Goal: Task Accomplishment & Management: Use online tool/utility

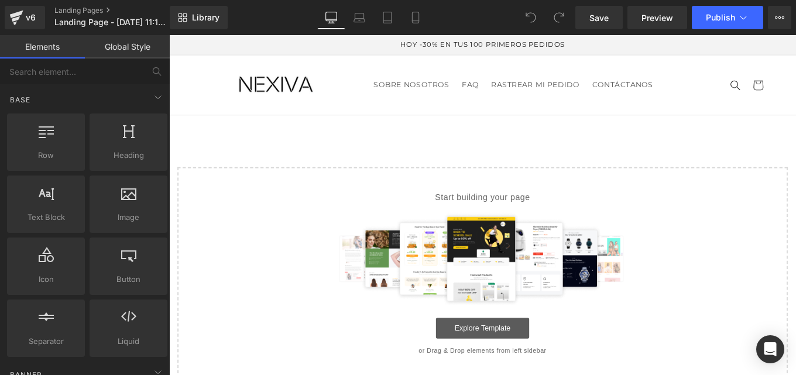
click at [510, 368] on link "Explore Template" at bounding box center [523, 366] width 105 height 23
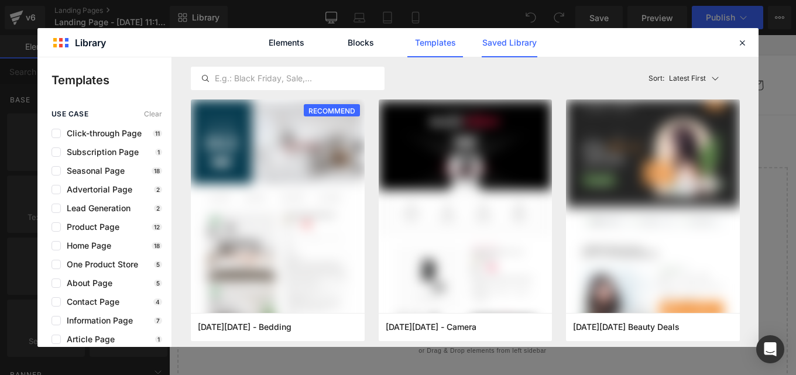
click at [499, 46] on link "Saved Library" at bounding box center [510, 42] width 56 height 29
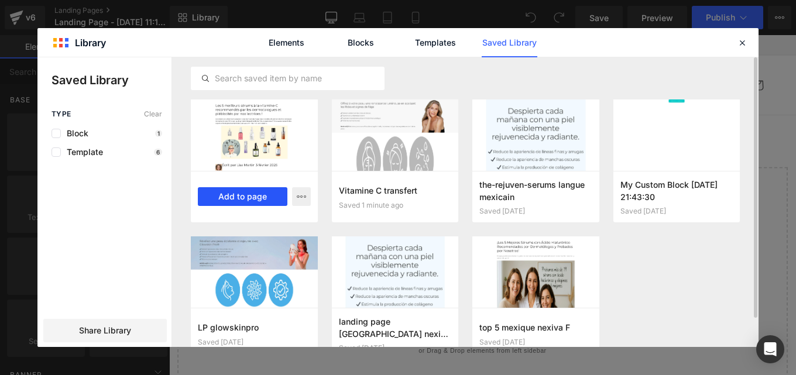
click at [243, 189] on button "Add to page" at bounding box center [243, 196] width 90 height 19
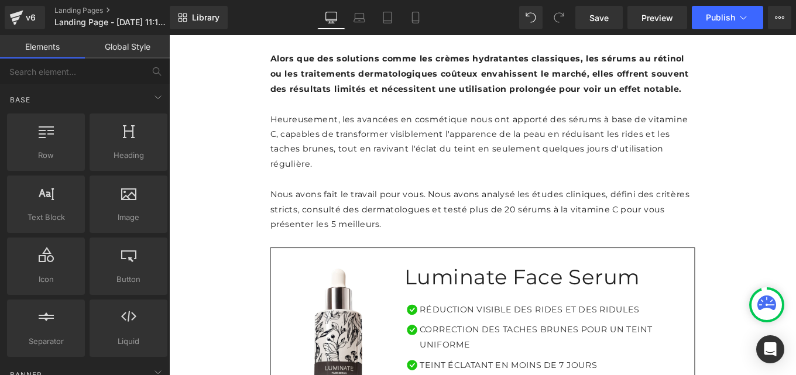
scroll to position [689, 0]
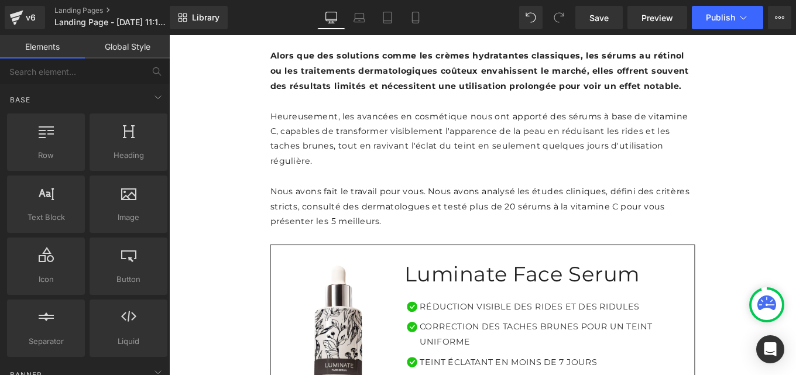
click at [107, 47] on link "Global Style" at bounding box center [127, 46] width 85 height 23
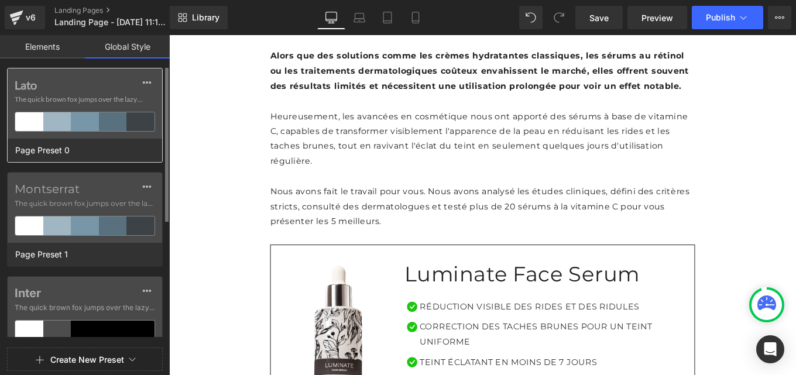
click at [75, 81] on label "Lato" at bounding box center [85, 85] width 140 height 14
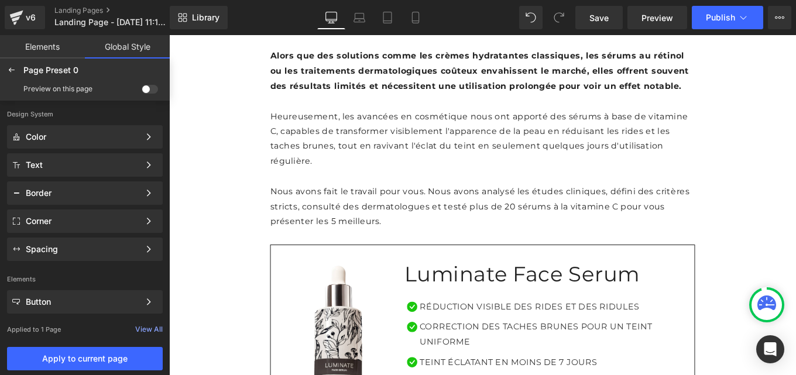
click at [154, 87] on span at bounding box center [150, 89] width 16 height 9
click at [142, 91] on input "checkbox" at bounding box center [142, 91] width 0 height 0
click at [114, 362] on span "Apply to current page" at bounding box center [85, 358] width 142 height 9
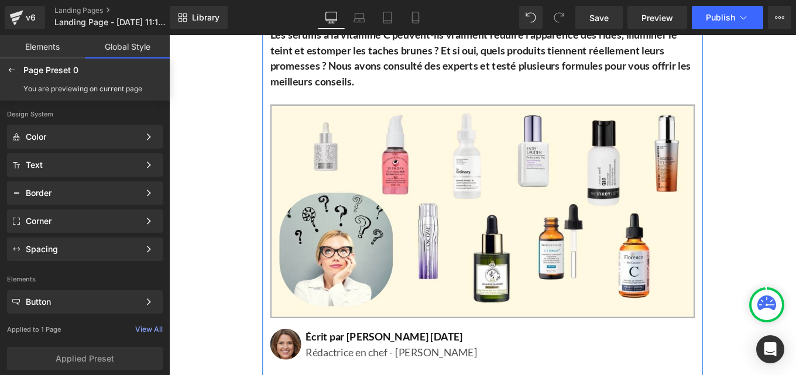
scroll to position [0, 0]
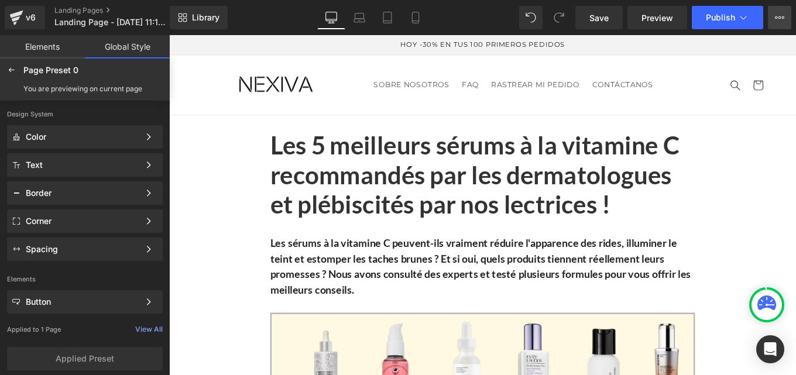
click at [776, 21] on icon at bounding box center [779, 17] width 9 height 9
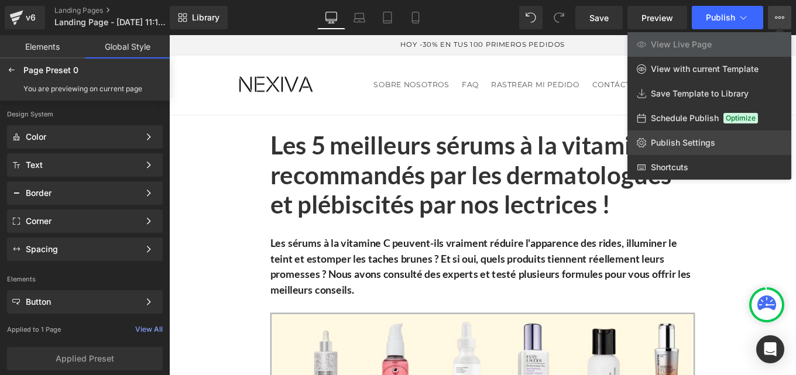
click at [675, 142] on span "Publish Settings" at bounding box center [683, 143] width 64 height 11
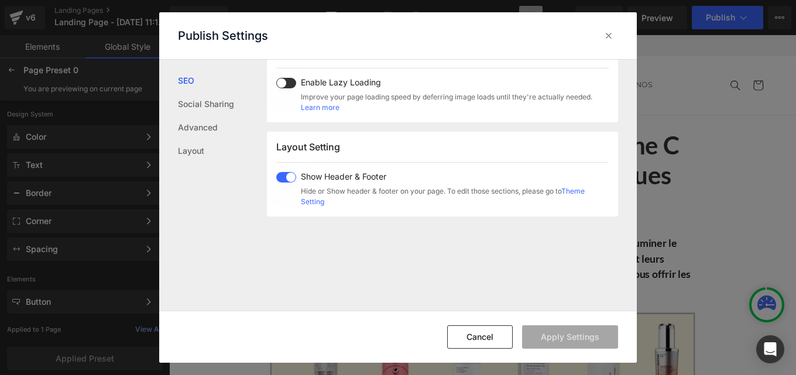
scroll to position [686, 0]
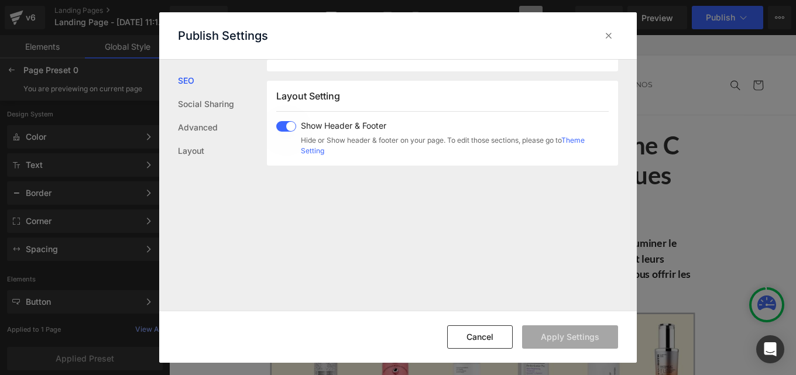
click at [280, 136] on div "Show Header & Footer Hide or Show header & footer on your page. To edit those s…" at bounding box center [442, 138] width 332 height 35
click at [555, 338] on button "Apply Settings" at bounding box center [570, 336] width 96 height 23
click at [608, 36] on icon at bounding box center [609, 36] width 12 height 12
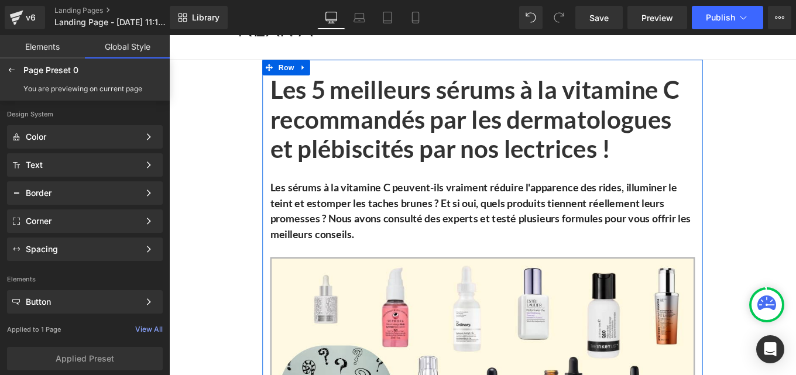
scroll to position [0, 0]
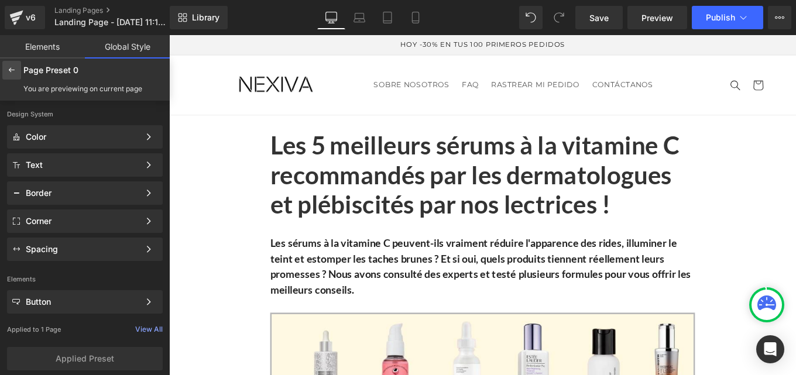
drag, startPoint x: 18, startPoint y: 73, endPoint x: 61, endPoint y: 130, distance: 71.8
click at [18, 73] on div at bounding box center [11, 70] width 19 height 19
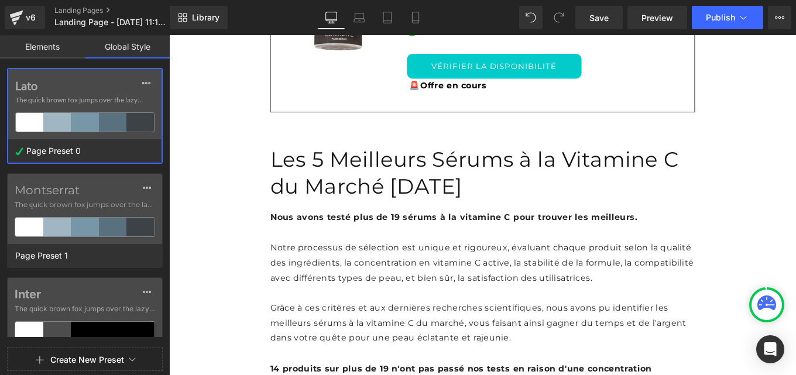
scroll to position [985, 0]
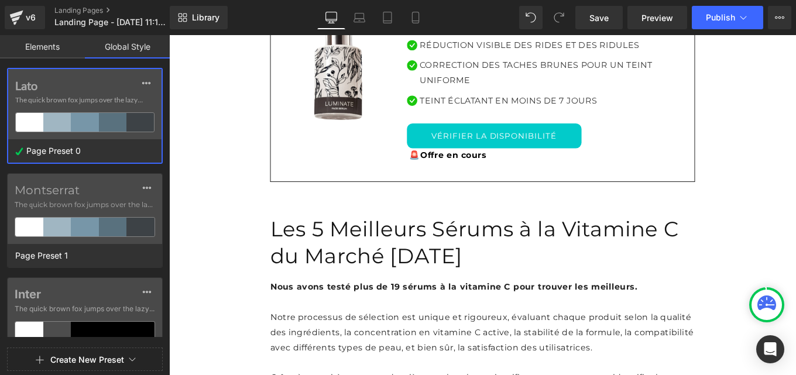
click at [28, 47] on link "Elements" at bounding box center [42, 46] width 85 height 23
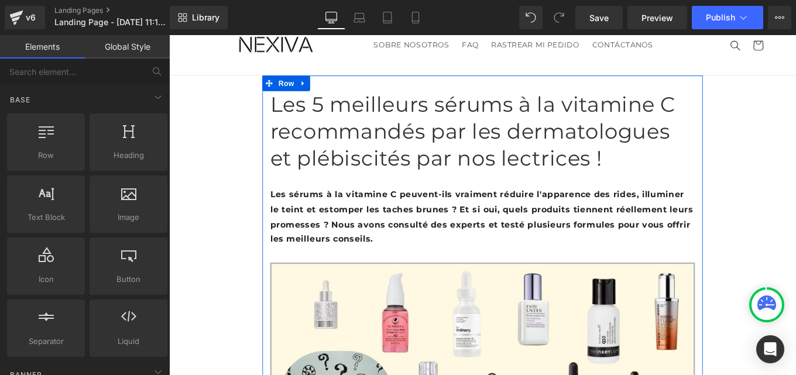
scroll to position [0, 0]
